Goal: Communication & Community: Answer question/provide support

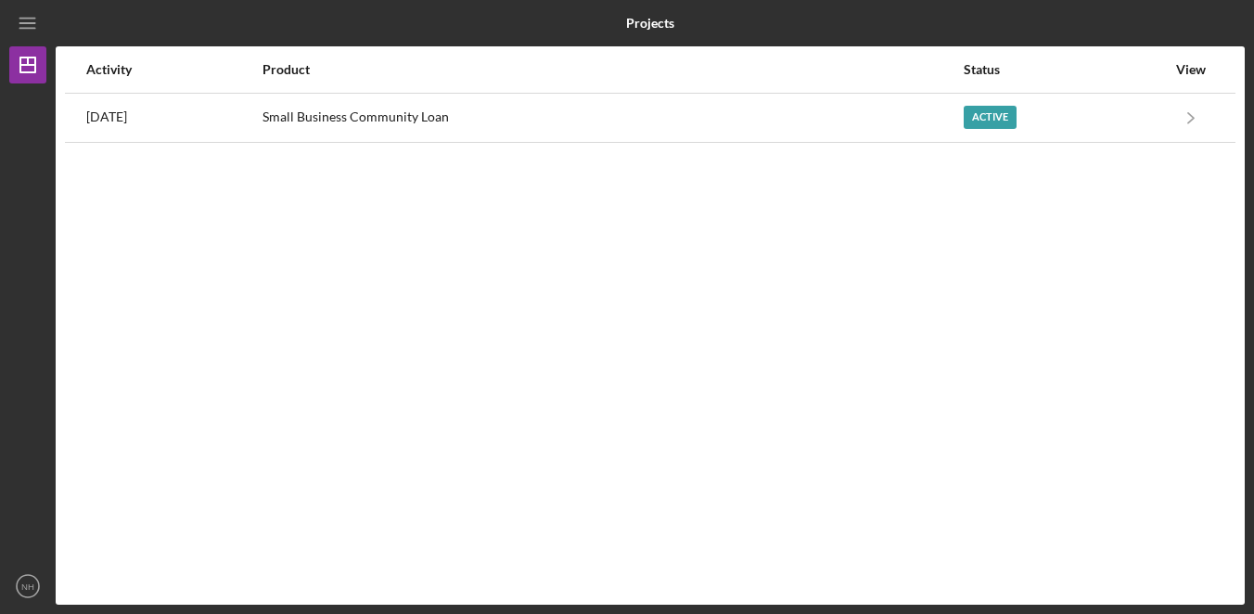
click at [1151, 271] on div "Activity Product Status View 7 days ago Small Business Community Loan Active Ic…" at bounding box center [650, 325] width 1189 height 558
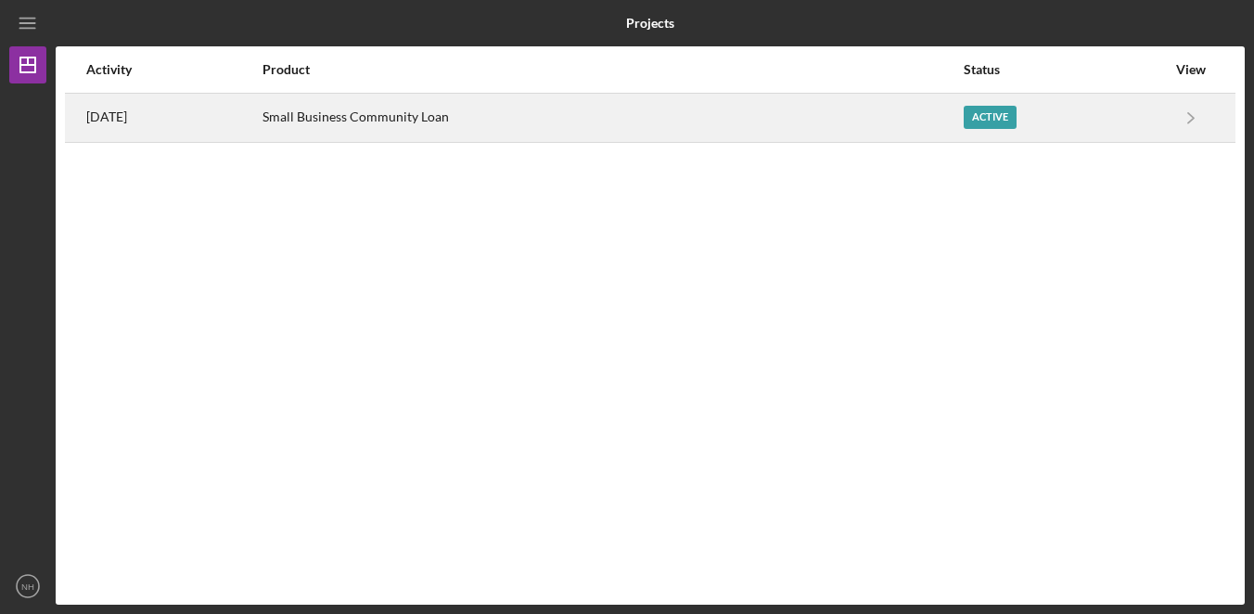
click at [606, 135] on div "Small Business Community Loan" at bounding box center [611, 118] width 699 height 46
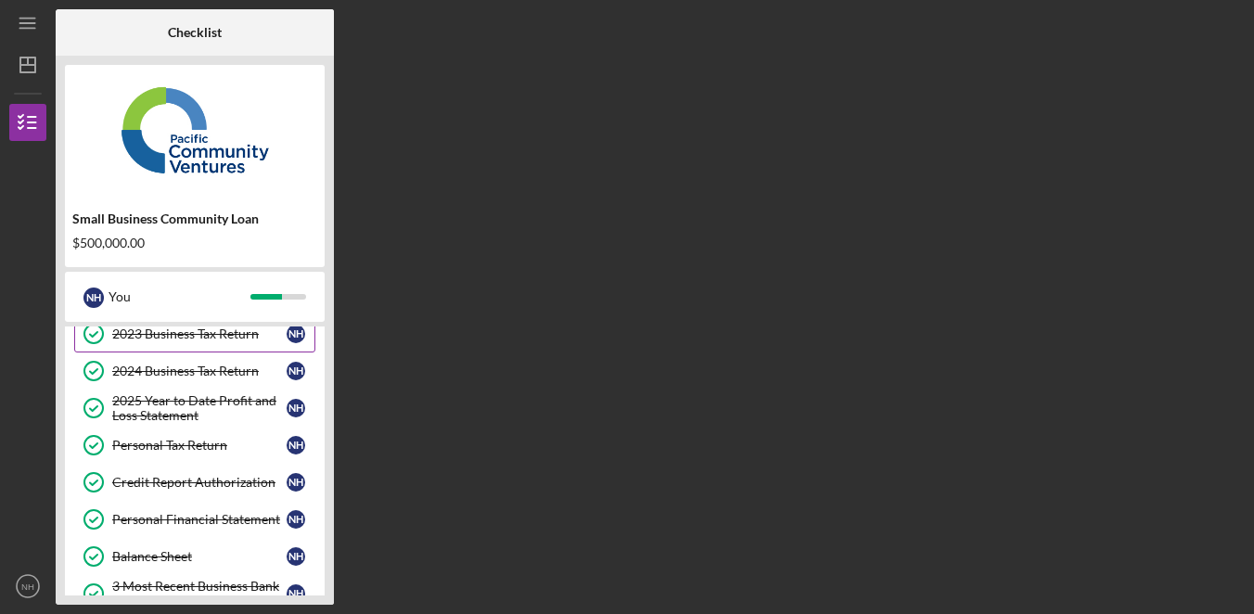
scroll to position [506, 0]
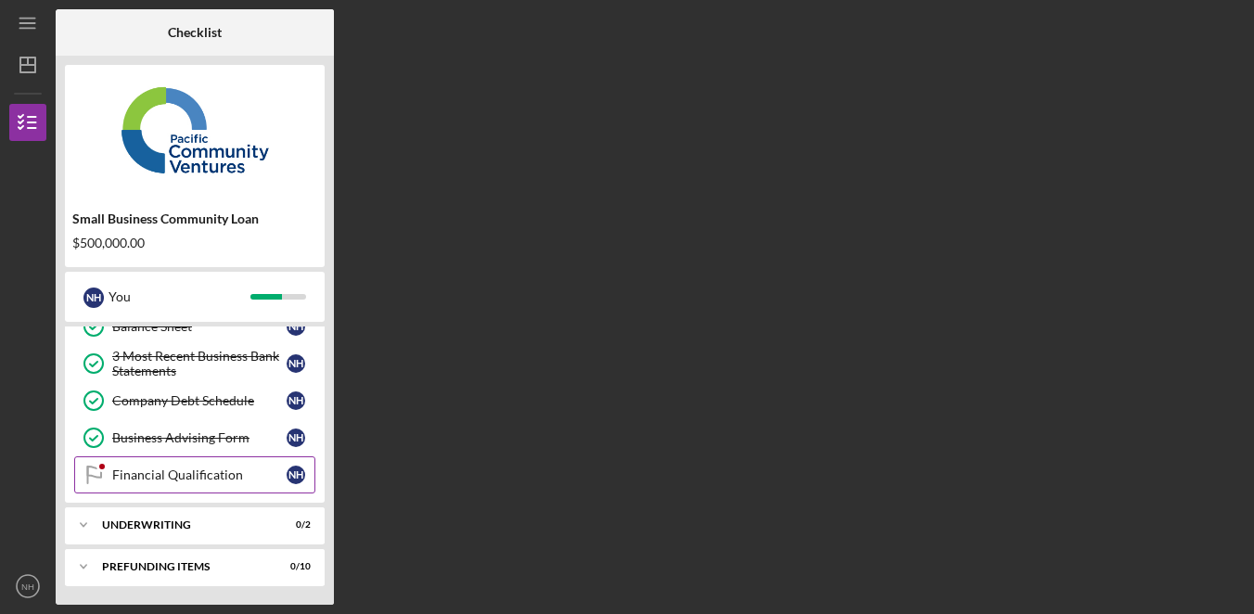
click at [218, 474] on div "Financial Qualification" at bounding box center [199, 474] width 174 height 15
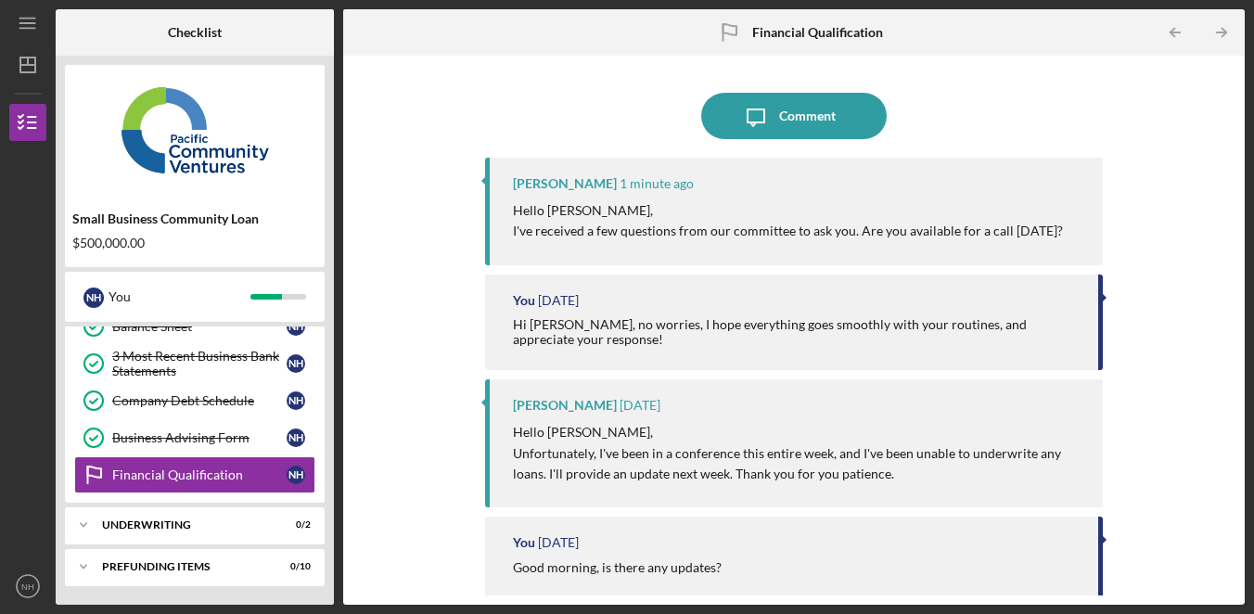
click at [726, 287] on div "You 7 days ago Hi Alberto, no worries, I hope everything goes smoothly with you…" at bounding box center [794, 323] width 618 height 96
click at [721, 288] on div "You 7 days ago Hi Alberto, no worries, I hope everything goes smoothly with you…" at bounding box center [794, 323] width 618 height 96
click at [869, 188] on div "Alberto Enriquez 1 minute ago" at bounding box center [798, 183] width 571 height 15
click at [912, 178] on div "Alberto Enriquez 1 minute ago" at bounding box center [798, 183] width 571 height 15
click at [784, 116] on div "Comment" at bounding box center [807, 116] width 57 height 46
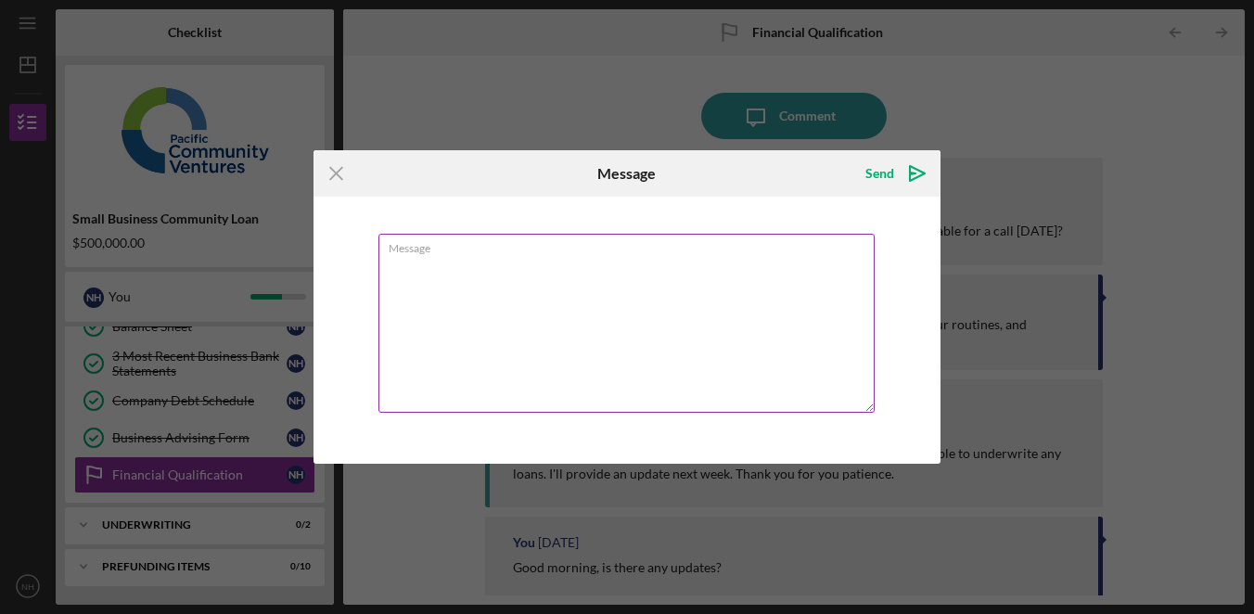
click at [694, 380] on textarea "Message" at bounding box center [626, 323] width 496 height 179
click at [779, 378] on textarea "Yes, what time?" at bounding box center [626, 323] width 496 height 179
type textarea "Yes, what time?"
click at [888, 185] on div "Send" at bounding box center [879, 173] width 29 height 37
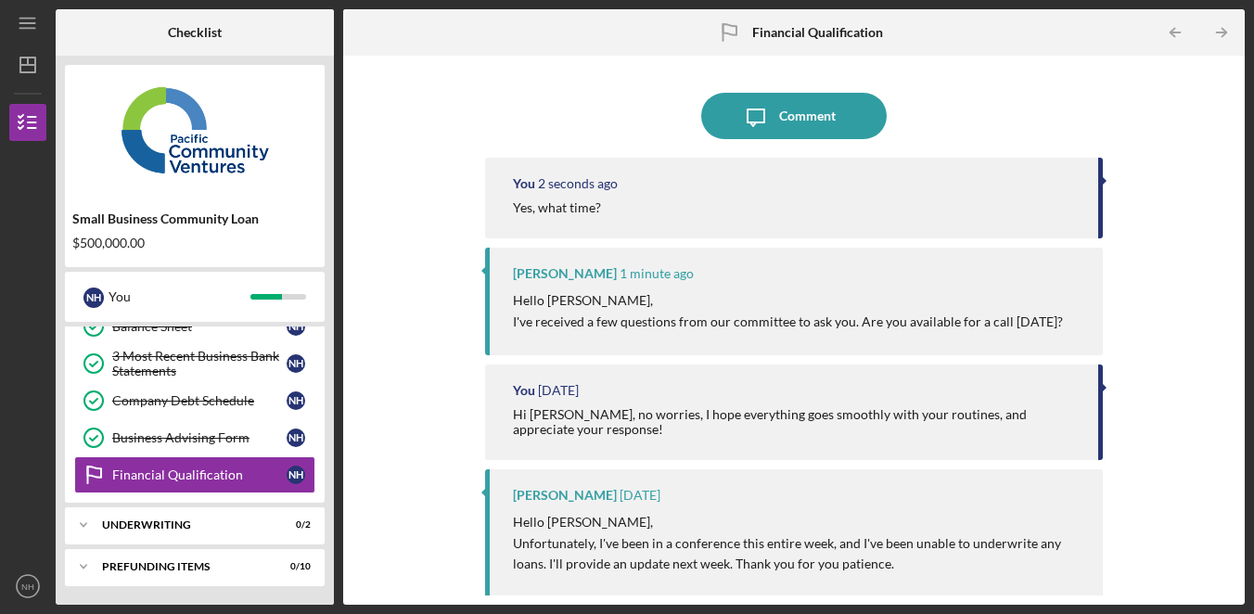
click at [1201, 218] on div "Icon/Message Comment You 2 seconds ago Yes, what time? Alberto Enriquez 1 minut…" at bounding box center [793, 330] width 883 height 531
click at [1196, 224] on div "Icon/Message Comment You 2 seconds ago Yes, what time? Alberto Enriquez 1 minut…" at bounding box center [793, 330] width 883 height 531
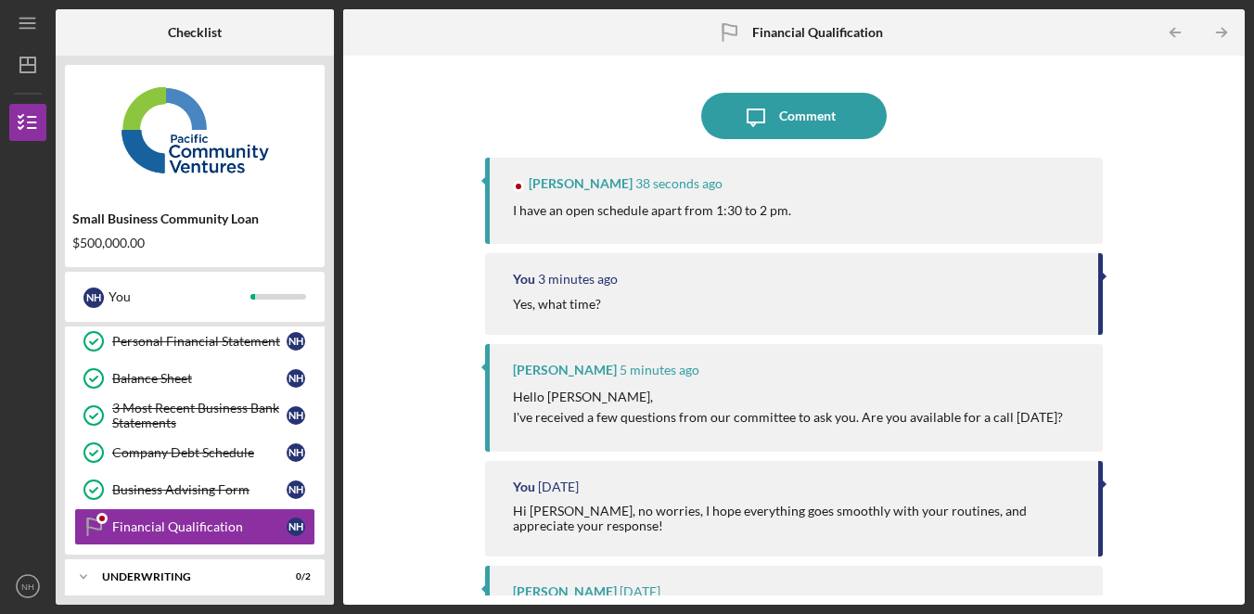
scroll to position [475, 0]
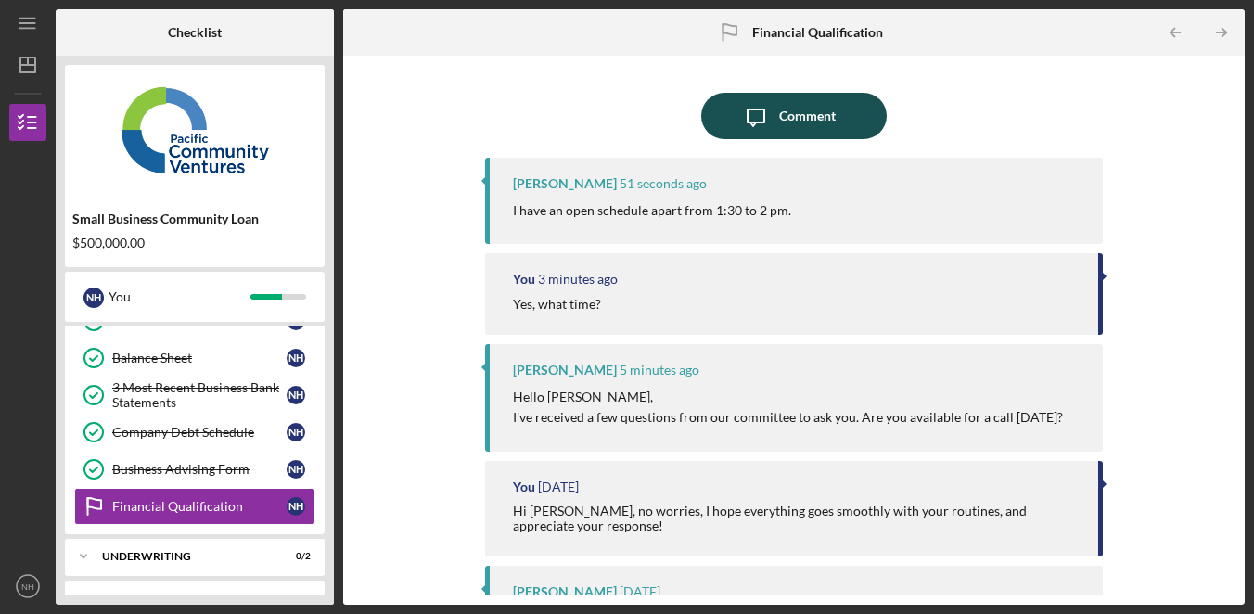
click at [839, 114] on button "Icon/Message Comment" at bounding box center [794, 116] width 186 height 46
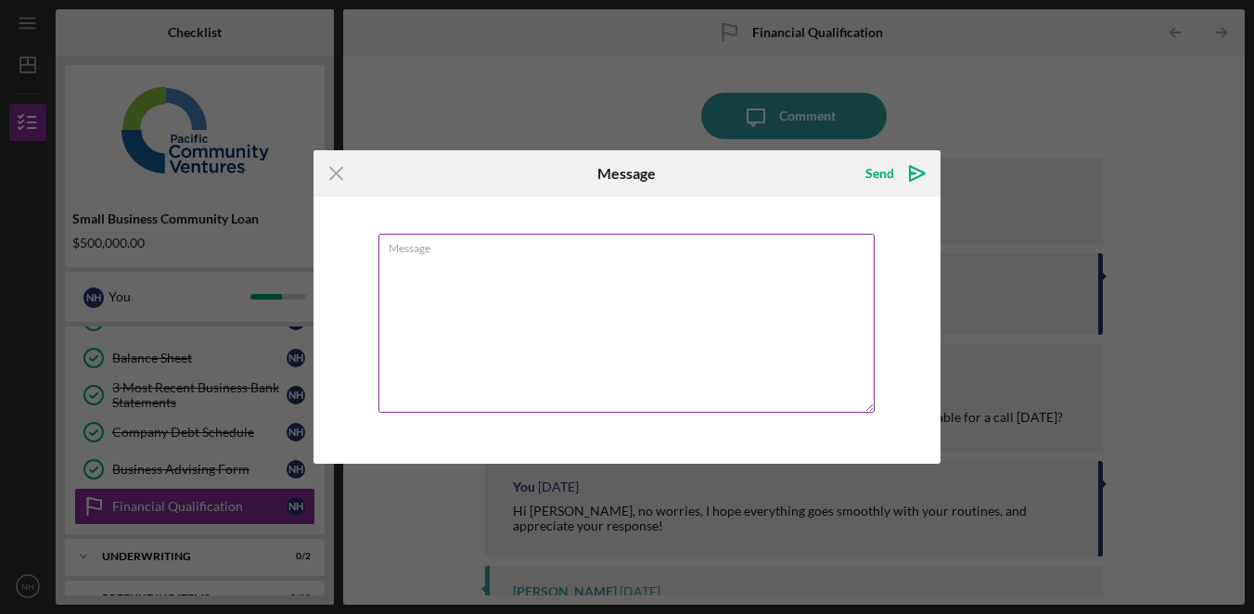
click at [834, 308] on textarea "Message" at bounding box center [626, 323] width 496 height 179
type textarea "Sure, PST?"
click at [894, 174] on icon "Icon/icon-invite-send" at bounding box center [917, 173] width 46 height 46
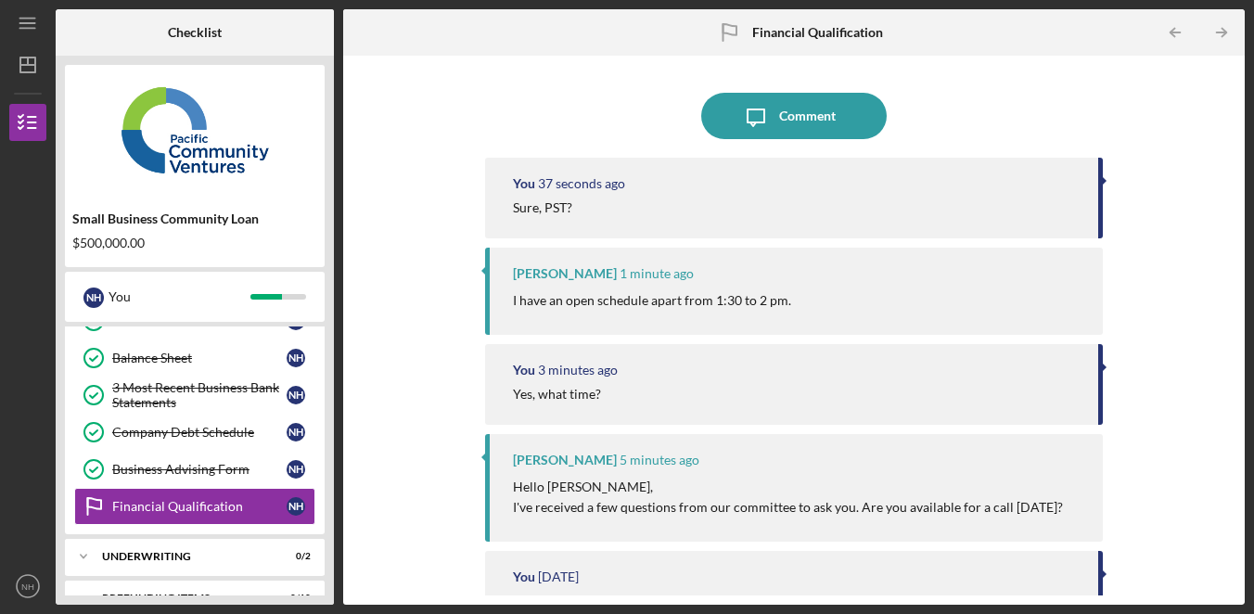
drag, startPoint x: 1193, startPoint y: 215, endPoint x: 1016, endPoint y: 245, distance: 179.6
click at [1194, 215] on div "Icon/Message Comment You 37 seconds ago Sure, PST? Alberto Enriquez 1 minute ag…" at bounding box center [793, 330] width 883 height 531
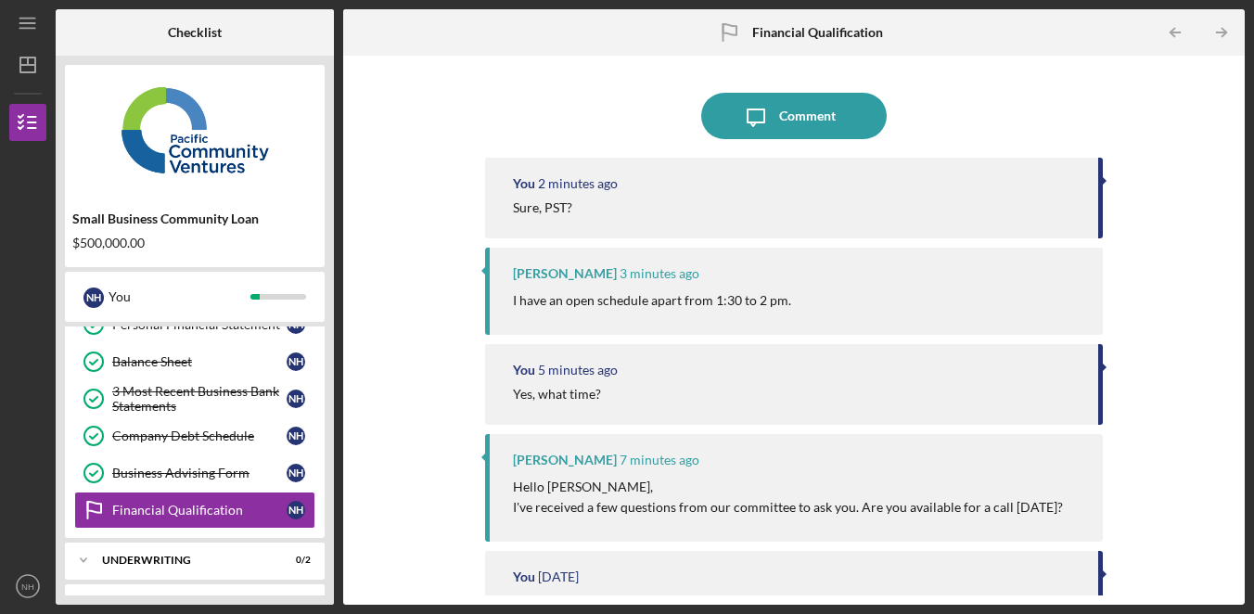
scroll to position [475, 0]
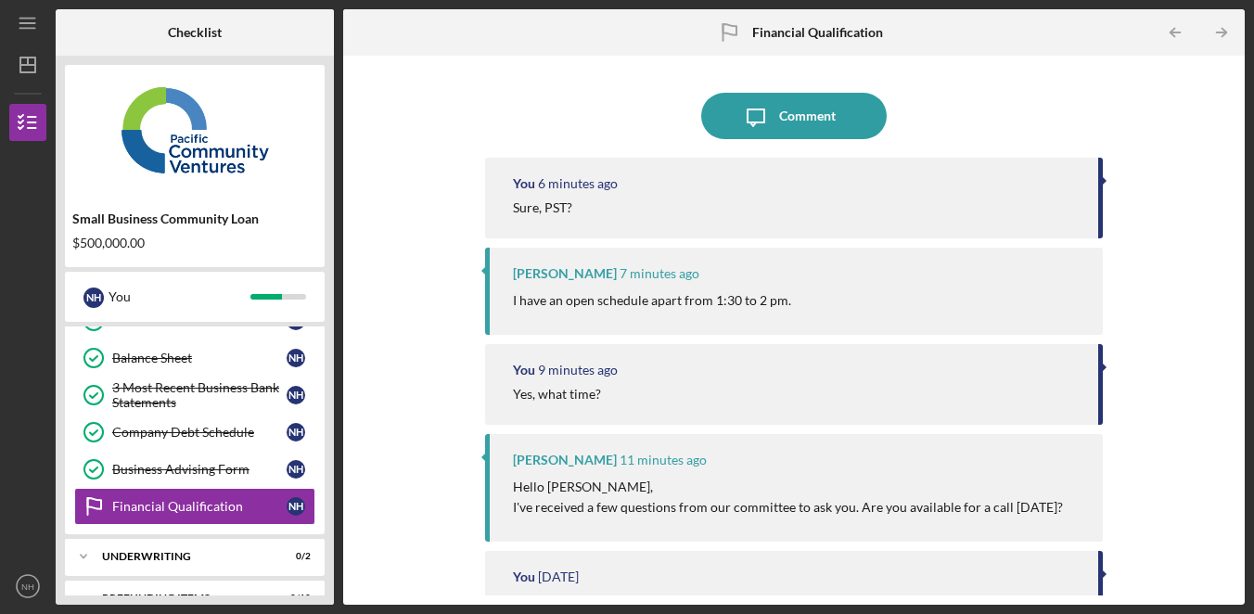
click at [1039, 86] on div at bounding box center [794, 87] width 618 height 9
click at [627, 89] on div at bounding box center [794, 87] width 618 height 9
drag, startPoint x: 627, startPoint y: 91, endPoint x: 610, endPoint y: 87, distance: 17.1
click at [627, 91] on div at bounding box center [794, 87] width 618 height 9
click at [1140, 300] on div "Icon/Message Comment You 14 minutes ago Sure, PST? Alberto Enriquez 15 minutes …" at bounding box center [793, 330] width 883 height 531
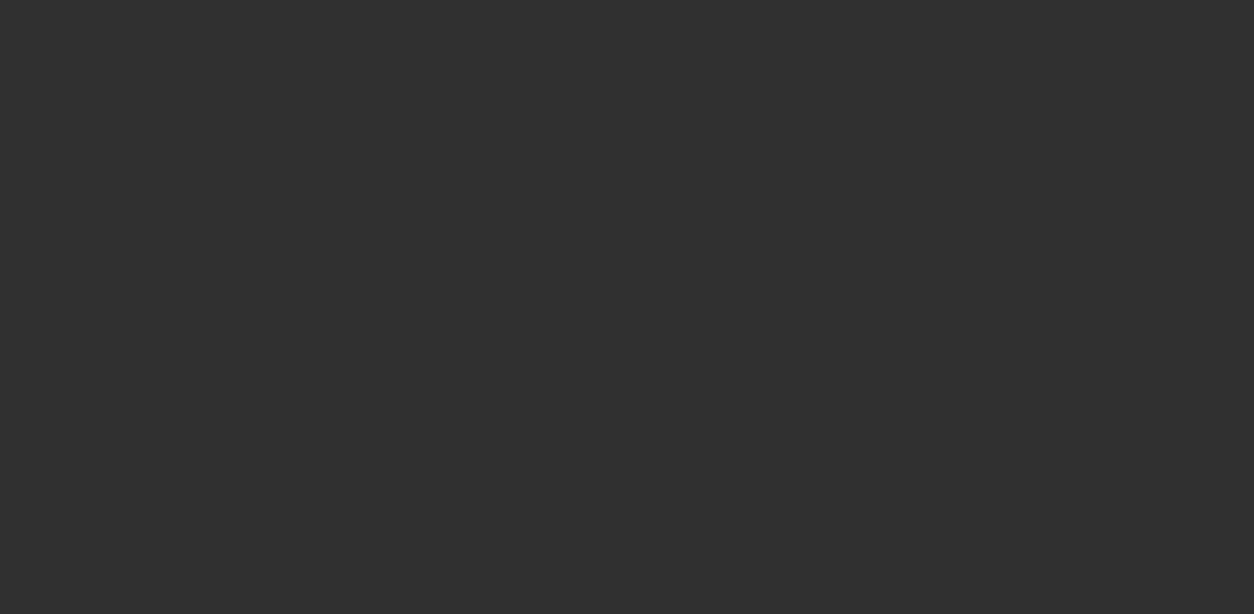
click at [661, 180] on div at bounding box center [627, 307] width 1254 height 614
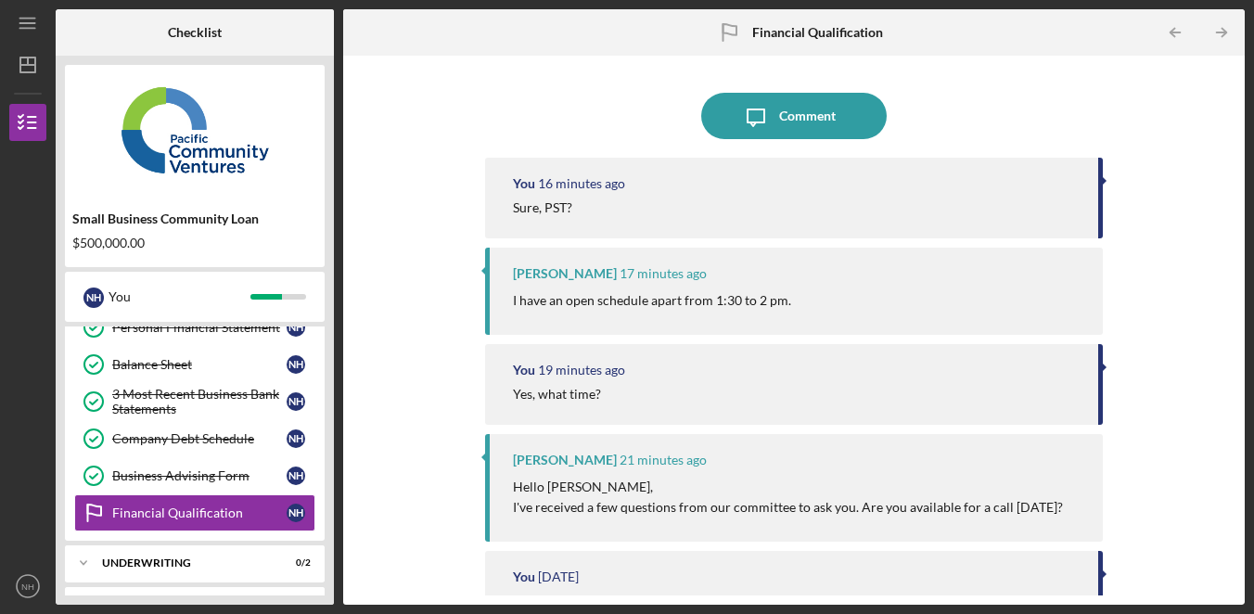
scroll to position [475, 0]
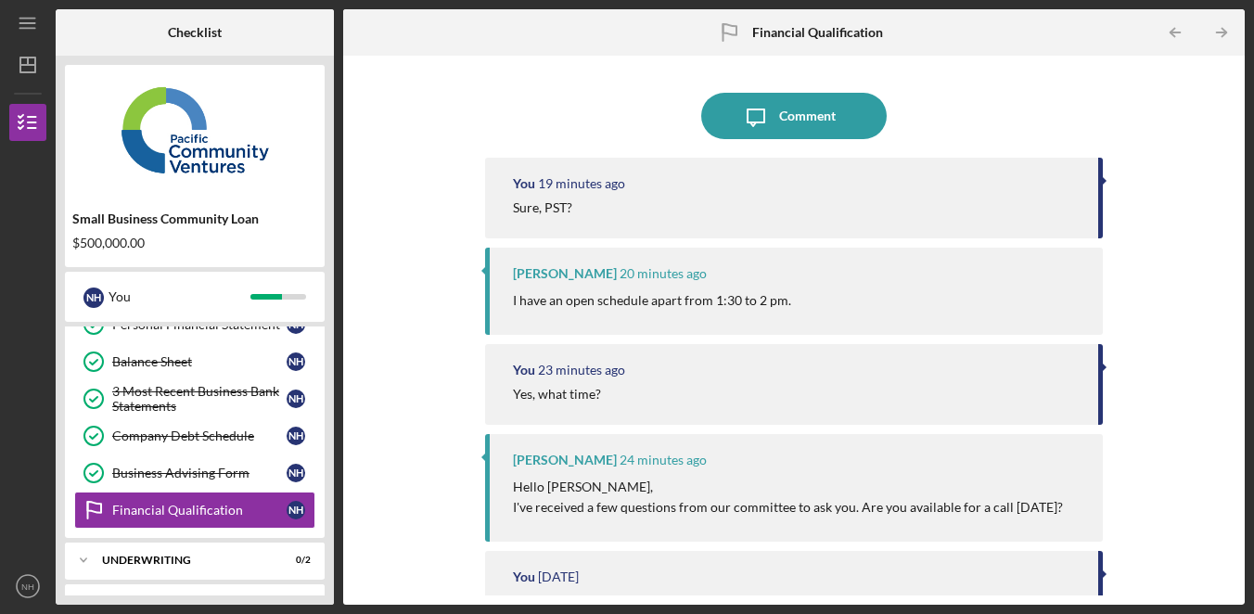
scroll to position [475, 0]
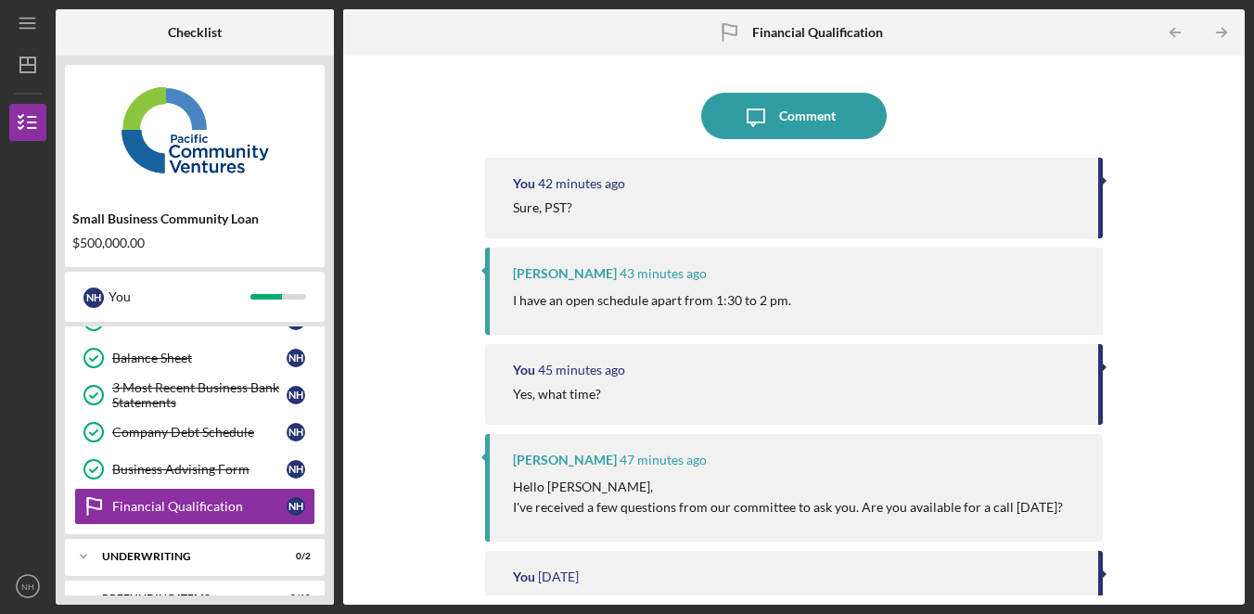
click at [1163, 239] on div "Icon/Message Comment You 42 minutes ago Sure, PST? [PERSON_NAME] 43 minutes ago…" at bounding box center [793, 330] width 883 height 531
click at [1196, 412] on div "Icon/Message Comment You 43 minutes ago Sure, PST? Alberto Enriquez 44 minutes …" at bounding box center [793, 330] width 883 height 531
click at [1194, 416] on div "Icon/Message Comment You 43 minutes ago Sure, PST? Alberto Enriquez 44 minutes …" at bounding box center [793, 330] width 883 height 531
click at [838, 122] on button "Icon/Message Comment" at bounding box center [794, 116] width 186 height 46
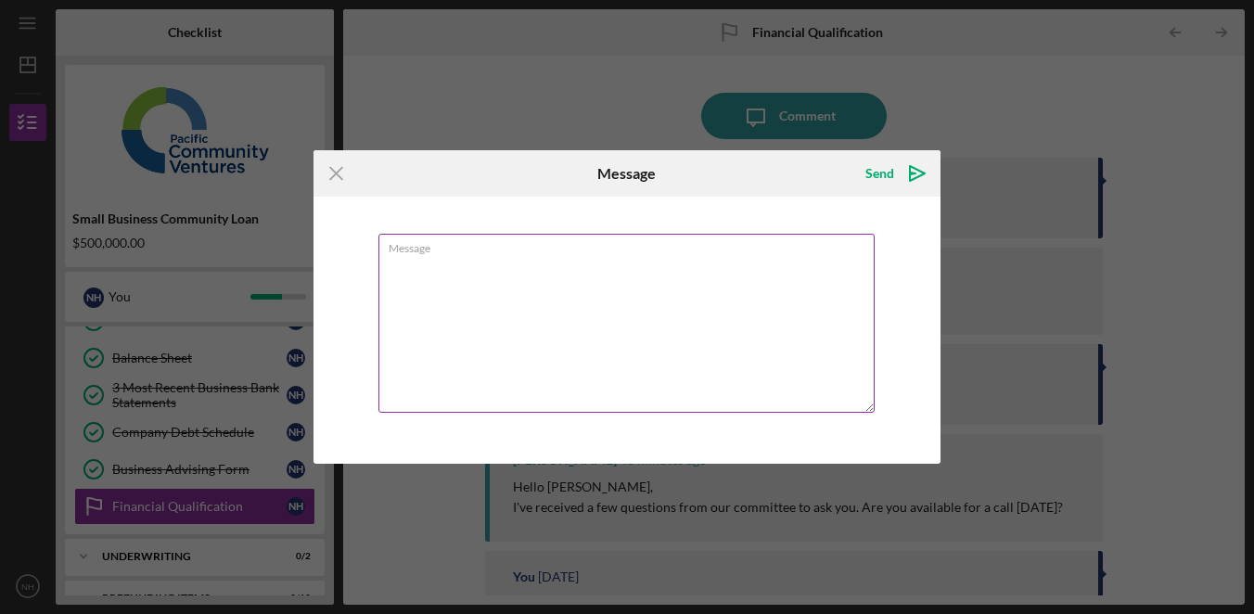
click at [582, 321] on textarea "Message" at bounding box center [626, 323] width 496 height 179
type textarea "s"
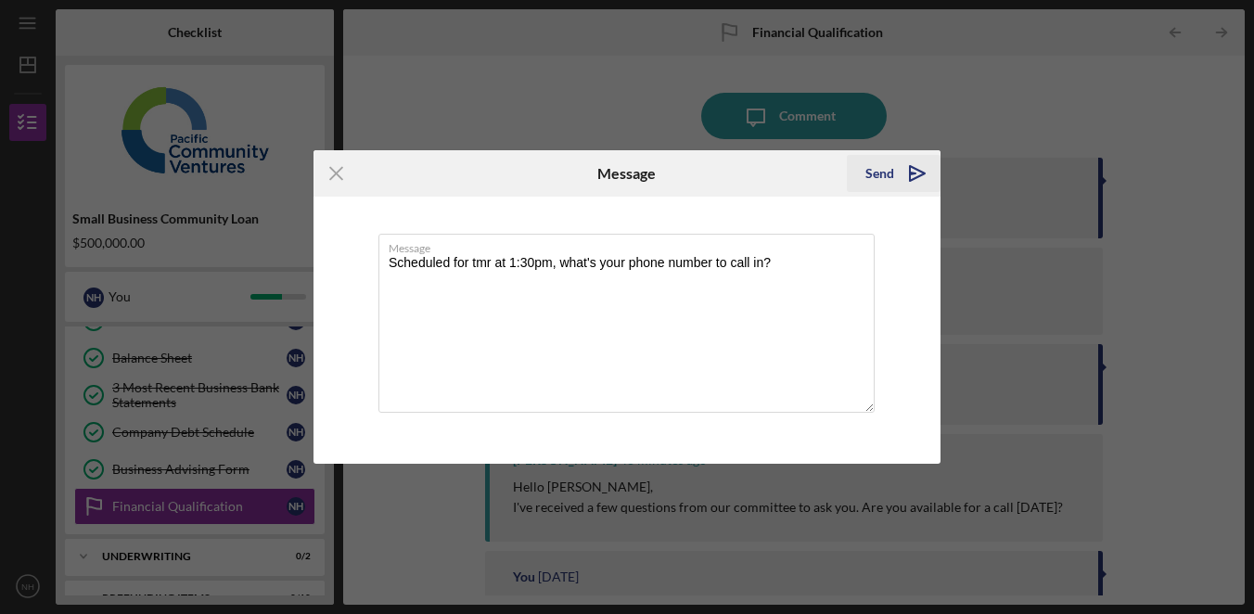
type textarea "Scheduled for tmr at 1:30pm, what's your phone number to call in?"
click at [883, 173] on div "Send" at bounding box center [879, 173] width 29 height 37
